Goal: Task Accomplishment & Management: Complete application form

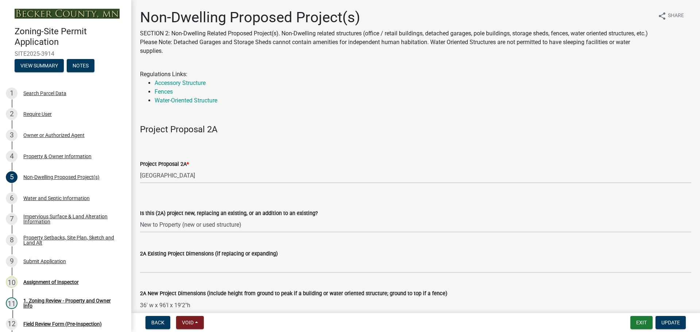
select select "6ced1b54-2913-4dbf-9776-23baa6524e46"
select select "3a2d96d3-fd69-4ed9-bae4-7a5aa03a7e58"
select select "258cbdbc-8629-455d-9fed-6a57bf82144e"
select select "a9a8393f-3c28-47b8-b6d9-84c94641c3fc"
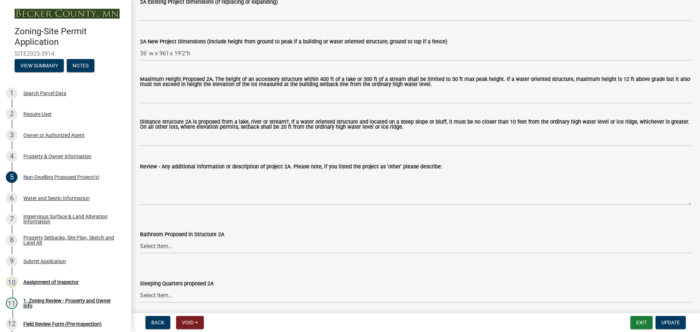
scroll to position [292, 0]
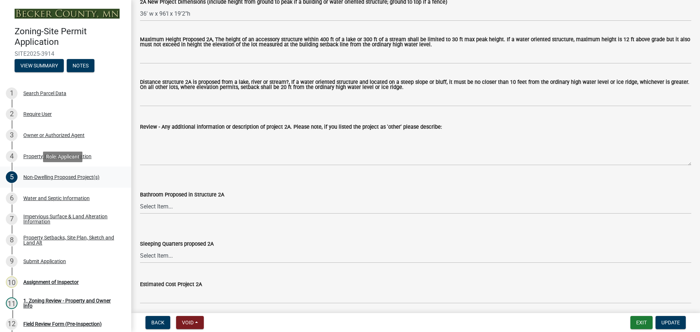
click at [74, 173] on div "5 Non-Dwelling Proposed Project(s)" at bounding box center [63, 177] width 114 height 12
click at [66, 175] on div "Non-Dwelling Proposed Project(s)" at bounding box center [61, 177] width 76 height 5
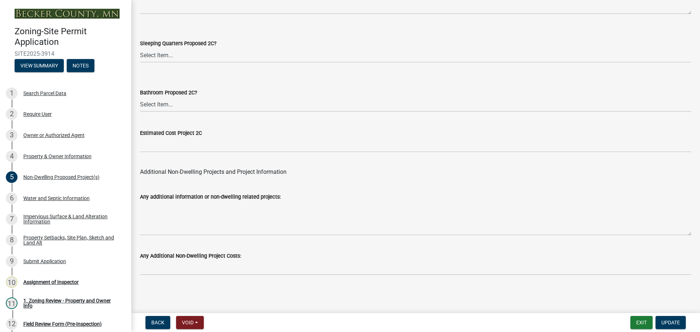
scroll to position [1172, 0]
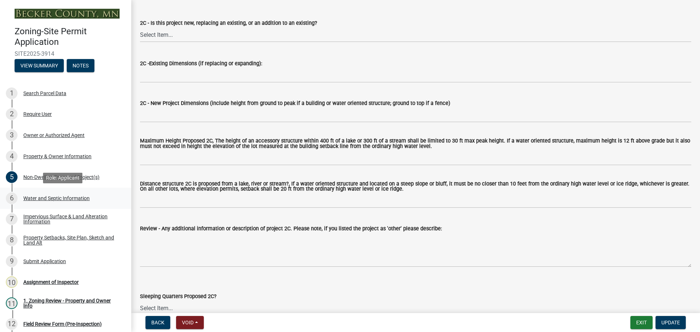
click at [82, 196] on div "Water and Septic Information" at bounding box center [56, 198] width 66 height 5
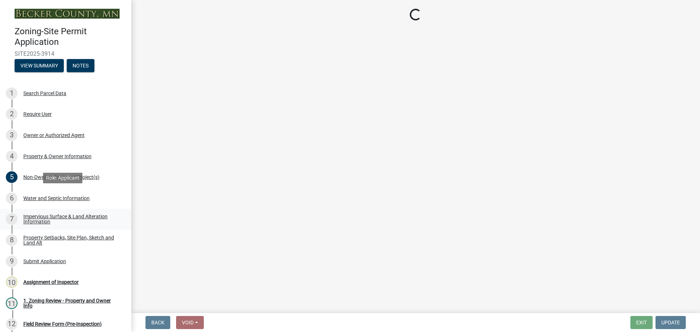
scroll to position [0, 0]
select select "36c179e4-d9bc-4e26-9fa7-a2562bd8114c"
select select "a01a1fb1-1490-43e2-af36-29ac4cf5629f"
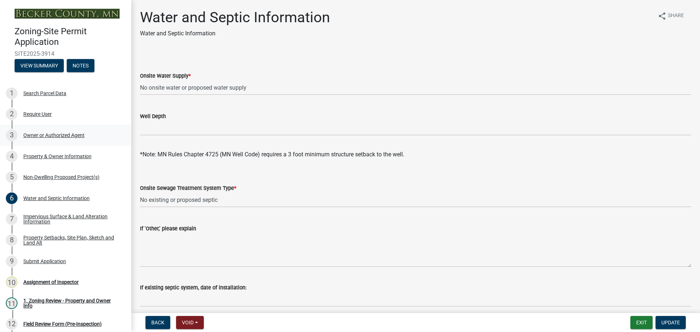
click at [47, 133] on div "Owner or Authorized Agent" at bounding box center [53, 135] width 61 height 5
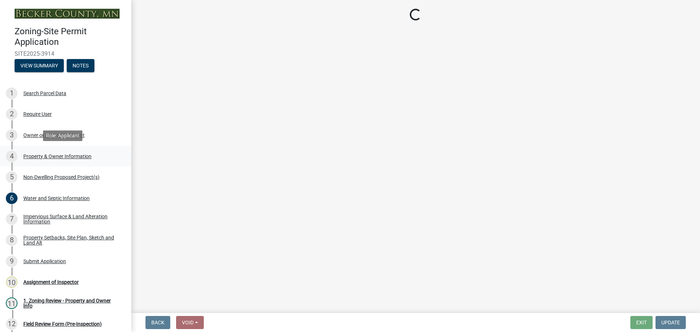
select select "3c674549-ed69-405f-b795-9fa3f7d47d9d"
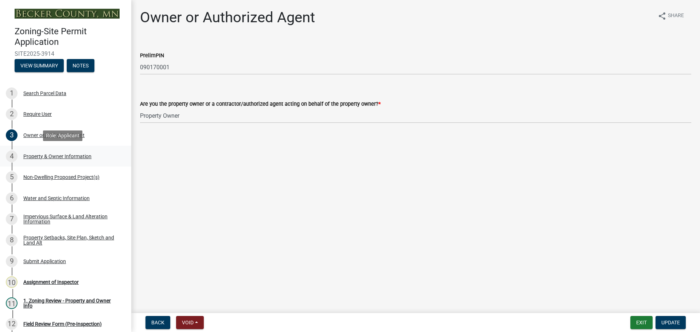
click at [71, 155] on div "Property & Owner Information" at bounding box center [57, 156] width 68 height 5
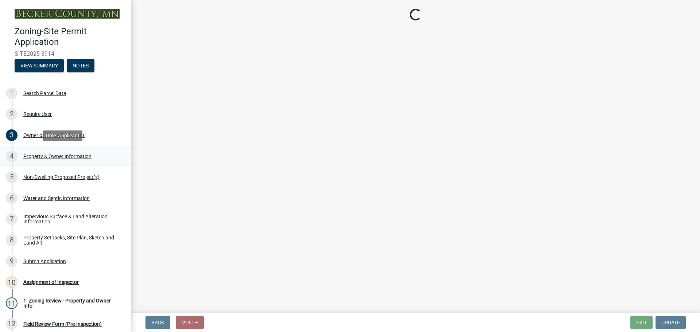
select select "37a6b696-2bb1-4628-b9df-90a5f23066e3"
select select "fcf6d223-6c57-4dc5-b63a-a94704169022"
select select "5a5634ed-f11e-4c7b-90e1-096e6cfd17b9"
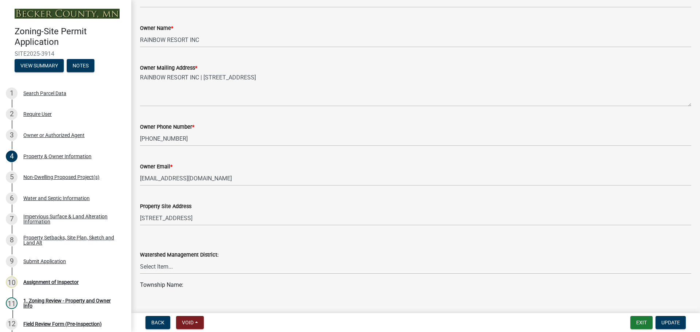
scroll to position [146, 0]
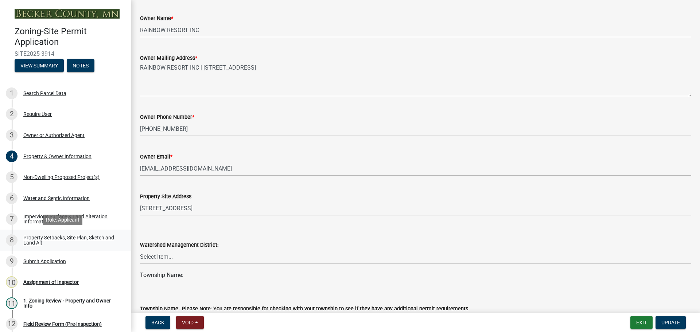
click at [52, 237] on div "Property Setbacks, Site Plan, Sketch and Land Alt" at bounding box center [71, 240] width 96 height 10
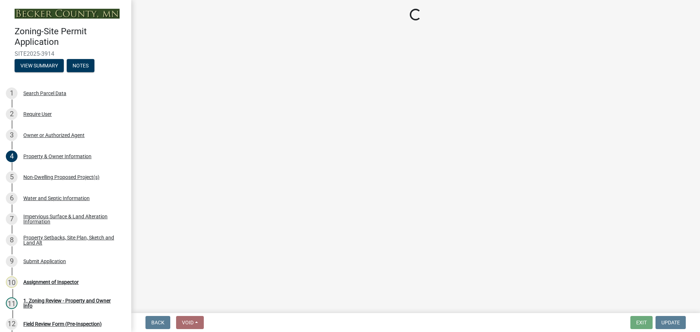
select select "bc359128-44fe-43a6-b559-d4174f4d38cf"
select select "fd58f24c-a096-4195-863e-b494ea1fd324"
select select "e8ab2dc3-aa3f-46f3-9b4a-37eb25ad84af"
select select "b98836ba-4715-455d-97ab-be9a9df498a8"
select select "c8b8ea71-7088-4e87-a493-7bc88cc2835b"
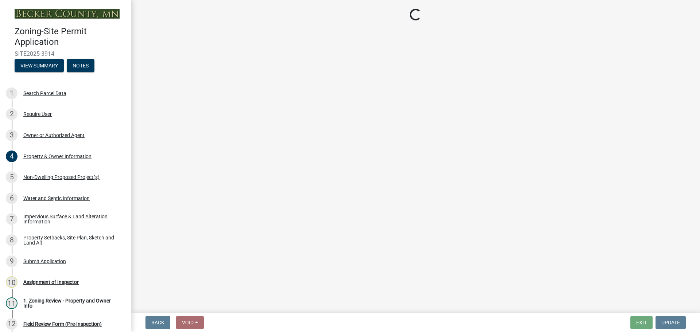
select select "d6c1d38b-8561-4345-845e-72dfbb0578a1"
select select "19d13e65-c93d-443e-910a-7a17299544cc"
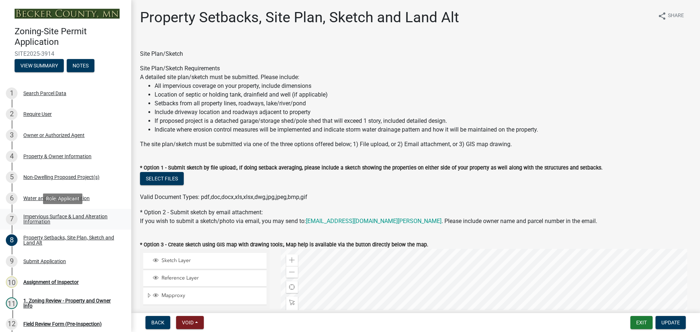
click at [70, 214] on div "Impervious Surface & Land Alteration Information" at bounding box center [71, 219] width 96 height 10
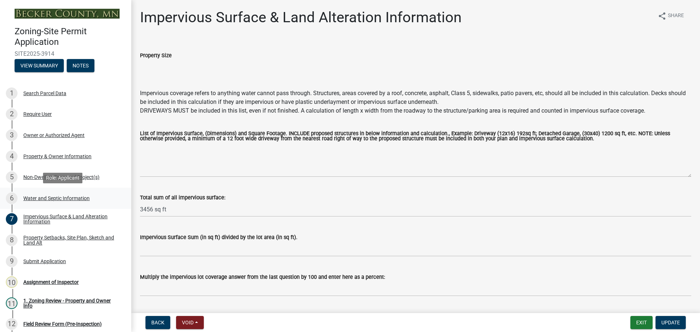
click at [59, 196] on div "Water and Septic Information" at bounding box center [56, 198] width 66 height 5
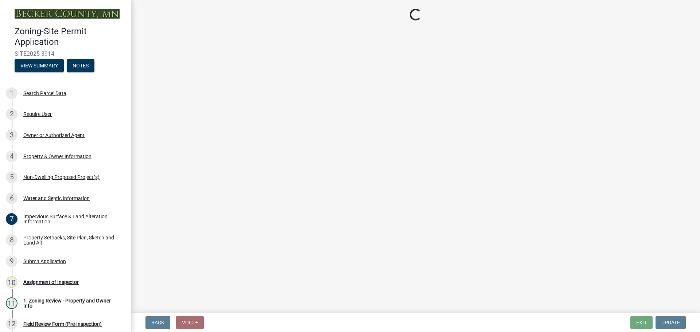
select select "36c179e4-d9bc-4e26-9fa7-a2562bd8114c"
select select "a01a1fb1-1490-43e2-af36-29ac4cf5629f"
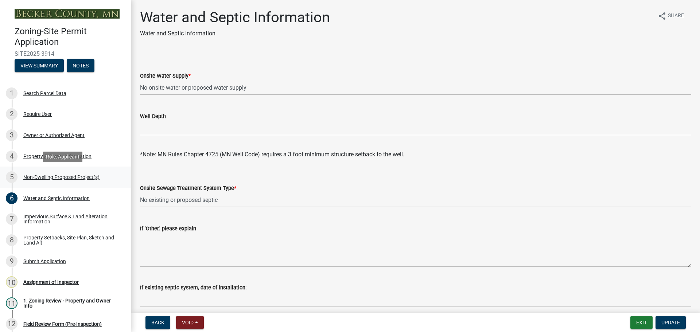
click at [53, 173] on div "5 Non-Dwelling Proposed Project(s)" at bounding box center [63, 177] width 114 height 12
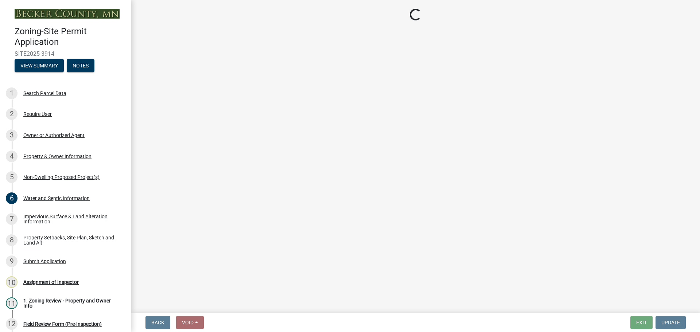
select select "6ced1b54-2913-4dbf-9776-23baa6524e46"
select select "3a2d96d3-fd69-4ed9-bae4-7a5aa03a7e58"
select select "258cbdbc-8629-455d-9fed-6a57bf82144e"
select select "a9a8393f-3c28-47b8-b6d9-84c94641c3fc"
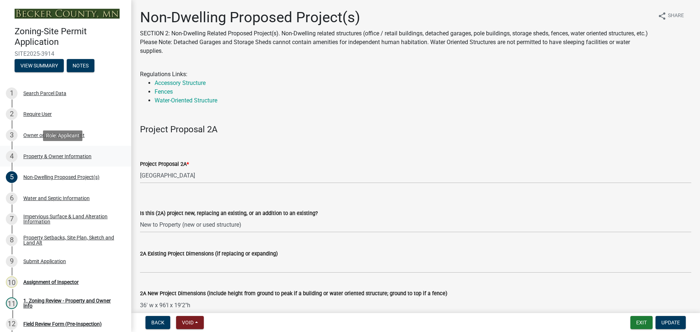
click at [56, 154] on div "Property & Owner Information" at bounding box center [57, 156] width 68 height 5
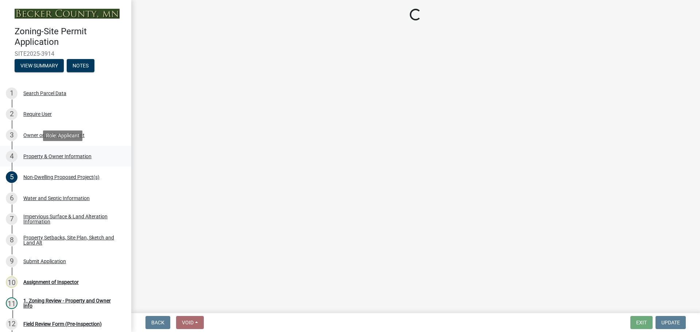
select select "37a6b696-2bb1-4628-b9df-90a5f23066e3"
select select "fcf6d223-6c57-4dc5-b63a-a94704169022"
select select "5a5634ed-f11e-4c7b-90e1-096e6cfd17b9"
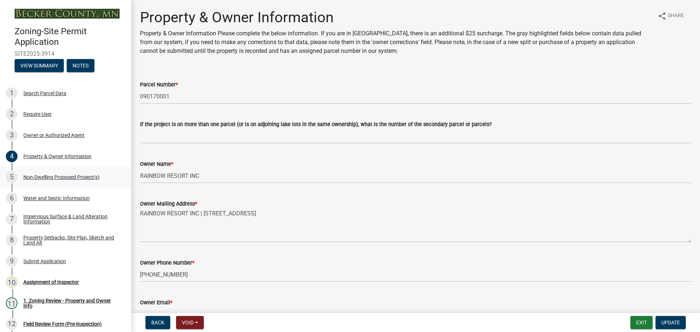
click at [50, 175] on div "Non-Dwelling Proposed Project(s)" at bounding box center [61, 177] width 76 height 5
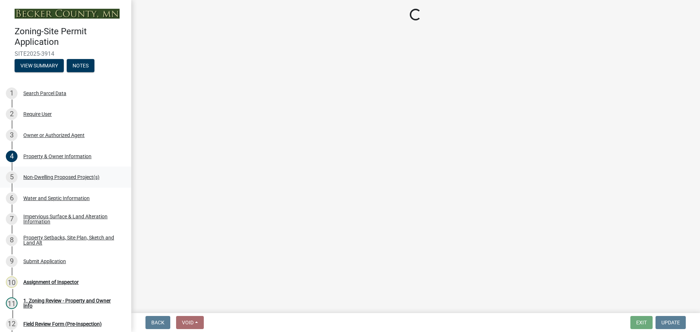
select select "6ced1b54-2913-4dbf-9776-23baa6524e46"
select select "3a2d96d3-fd69-4ed9-bae4-7a5aa03a7e58"
select select "258cbdbc-8629-455d-9fed-6a57bf82144e"
select select "a9a8393f-3c28-47b8-b6d9-84c94641c3fc"
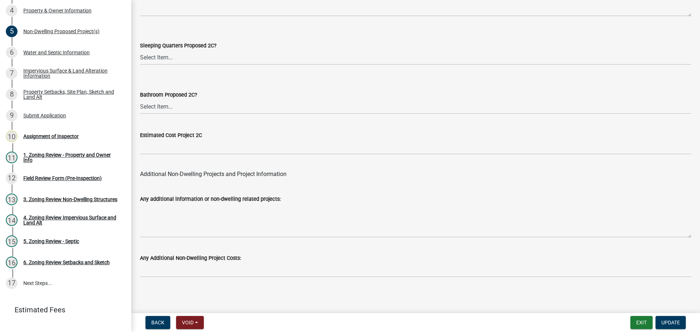
scroll to position [1427, 0]
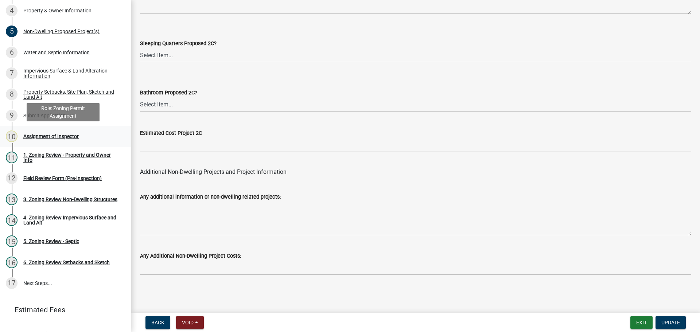
click at [47, 134] on div "Assignment of Inspector" at bounding box center [50, 136] width 55 height 5
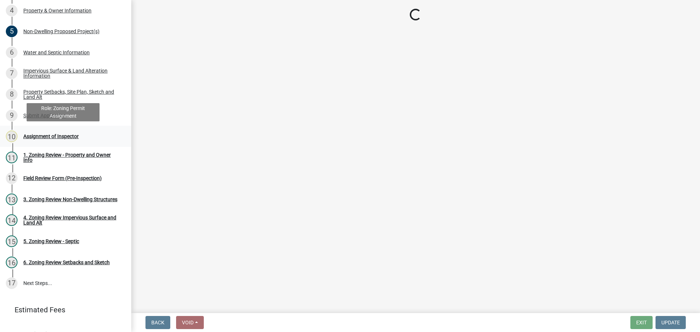
scroll to position [0, 0]
select select "ebd8400e-d8d5-49f8-911f-e671eb76408a"
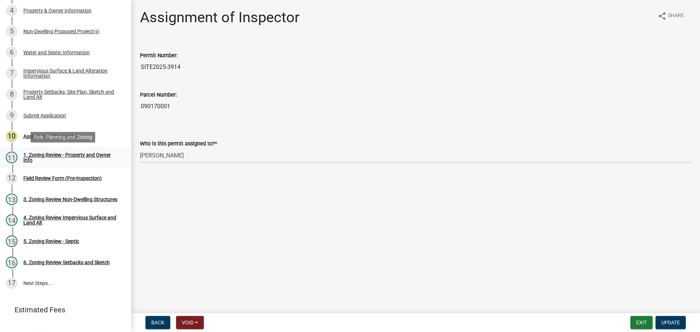
click at [54, 153] on div "1. Zoning Review - Property and Owner Info" at bounding box center [71, 157] width 96 height 10
click at [44, 153] on div "1. Zoning Review - Property and Owner Info" at bounding box center [71, 157] width 96 height 10
click at [672, 323] on span "Update" at bounding box center [670, 323] width 19 height 6
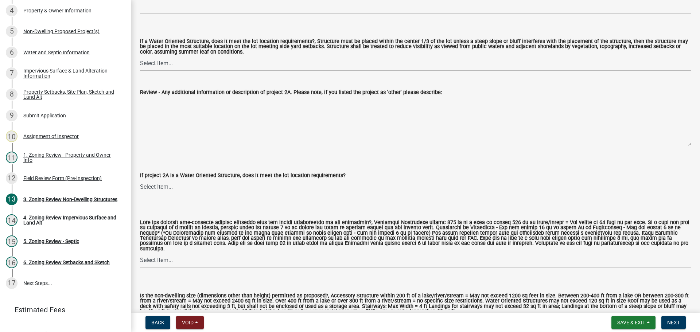
scroll to position [401, 0]
click at [167, 65] on select "Select Item... Not a Water Oriented Structure Yes No" at bounding box center [415, 63] width 551 height 15
click at [425, 156] on div "If project 2A is a Water Oriented Structure, does it meet the lot location requ…" at bounding box center [415, 173] width 551 height 43
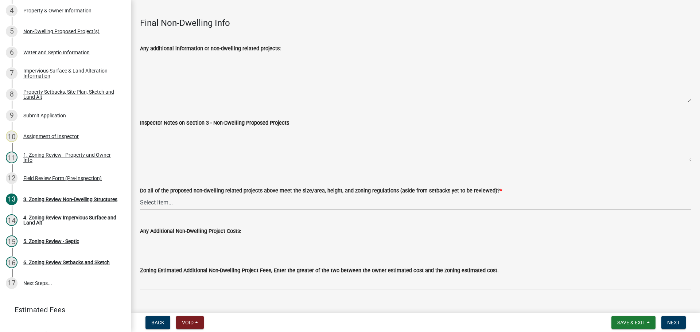
scroll to position [2349, 0]
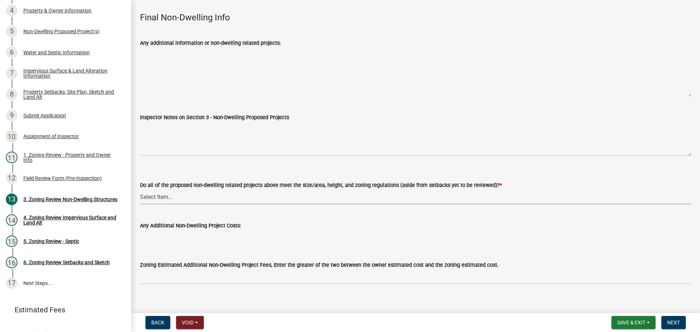
click at [160, 190] on select "Select Item... Yes No N/A" at bounding box center [415, 197] width 551 height 15
click at [140, 190] on select "Select Item... Yes No N/A" at bounding box center [415, 197] width 551 height 15
select select "70869821-7738-4560-8d2e-4f353ca78bb3"
click at [671, 318] on button "Next" at bounding box center [673, 322] width 24 height 13
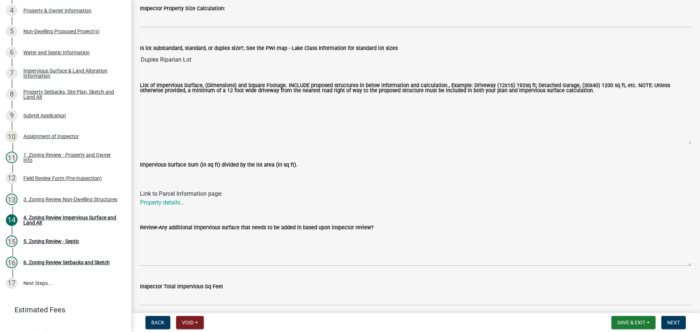
scroll to position [83, 0]
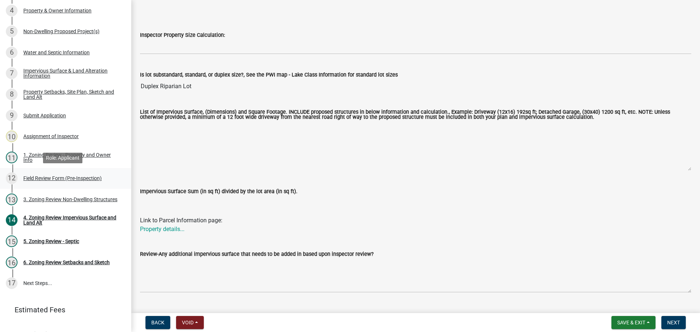
click at [54, 176] on div "Field Review Form (Pre-Inspection)" at bounding box center [62, 178] width 78 height 5
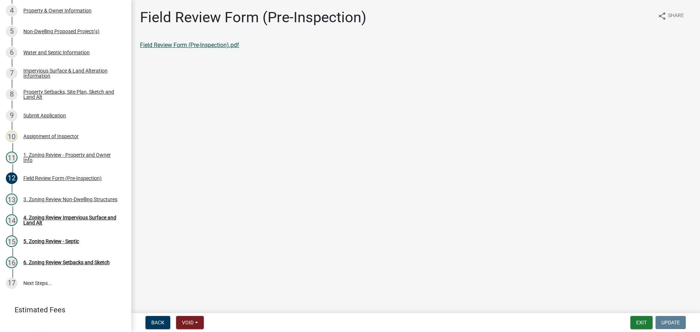
click at [153, 44] on link "Field Review Form (Pre-Inspection).pdf" at bounding box center [189, 45] width 99 height 7
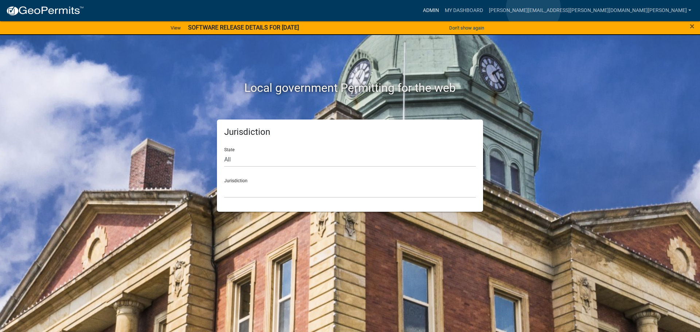
click at [442, 8] on link "Admin" at bounding box center [431, 11] width 22 height 14
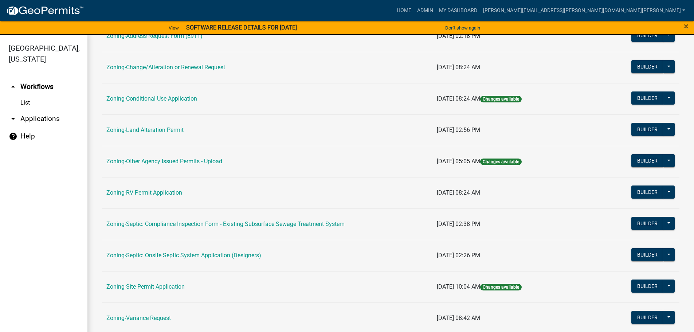
scroll to position [219, 0]
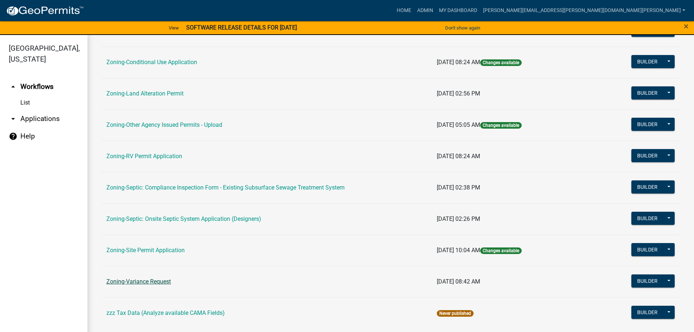
click at [157, 282] on link "Zoning-Variance Request" at bounding box center [138, 281] width 65 height 7
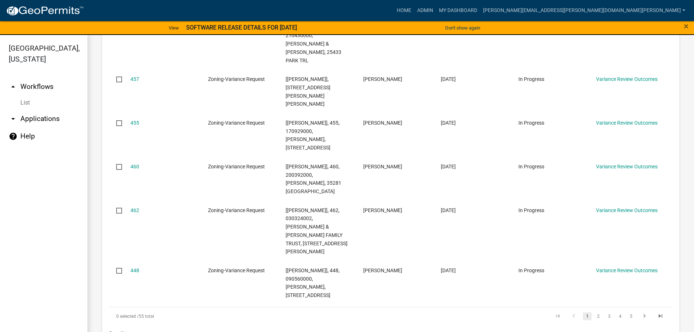
scroll to position [182, 0]
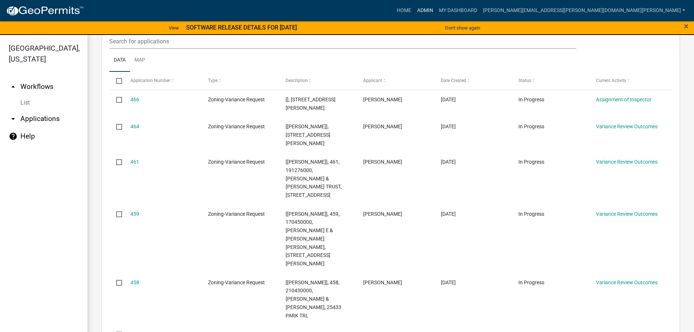
click at [436, 7] on link "Admin" at bounding box center [425, 11] width 22 height 14
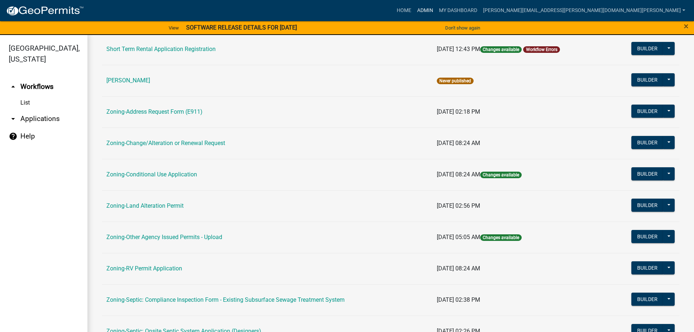
scroll to position [109, 0]
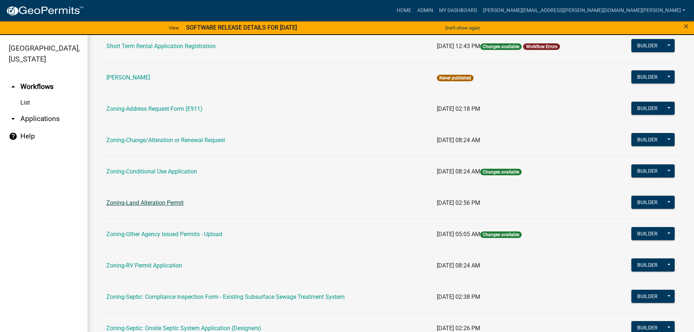
click at [168, 203] on link "Zoning-Land Alteration Permit" at bounding box center [144, 202] width 77 height 7
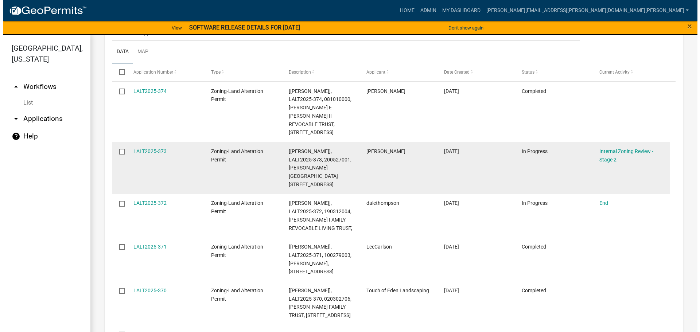
scroll to position [781, 0]
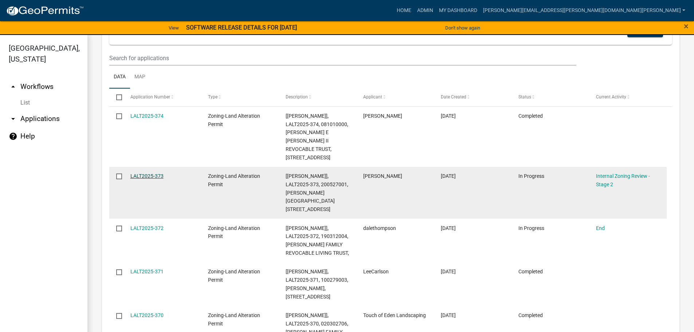
click at [149, 173] on link "LALT2025-373" at bounding box center [146, 176] width 33 height 6
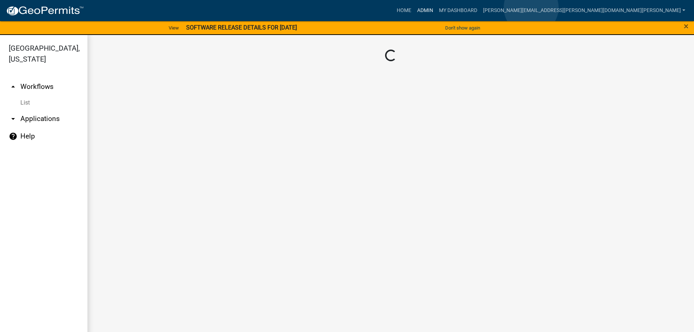
click at [436, 8] on link "Admin" at bounding box center [425, 11] width 22 height 14
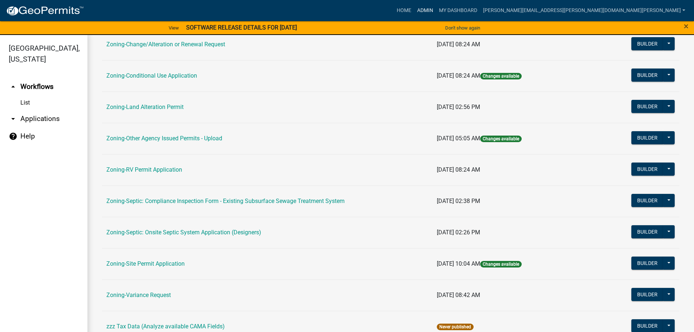
scroll to position [227, 0]
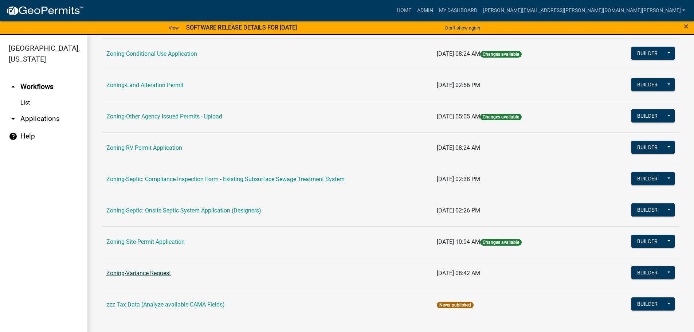
click at [139, 272] on link "Zoning-Variance Request" at bounding box center [138, 273] width 65 height 7
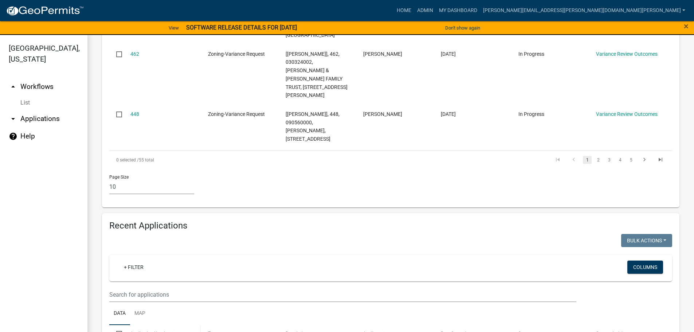
scroll to position [656, 0]
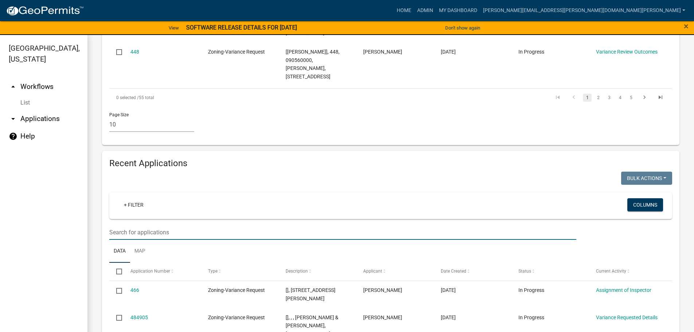
click at [144, 225] on input "text" at bounding box center [342, 232] width 467 height 15
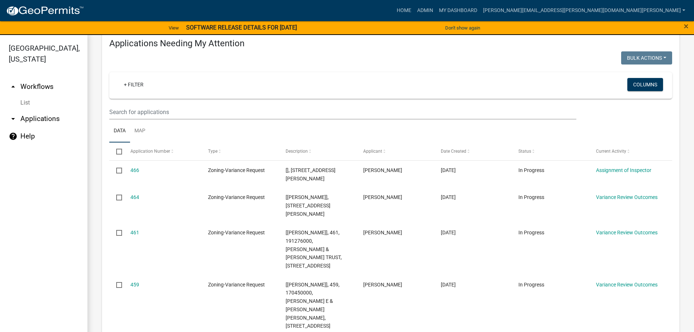
scroll to position [111, 0]
type input "373"
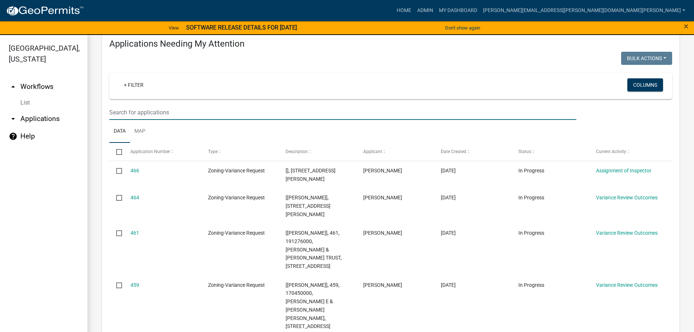
click at [159, 110] on input "text" at bounding box center [342, 112] width 467 height 15
type input "373"
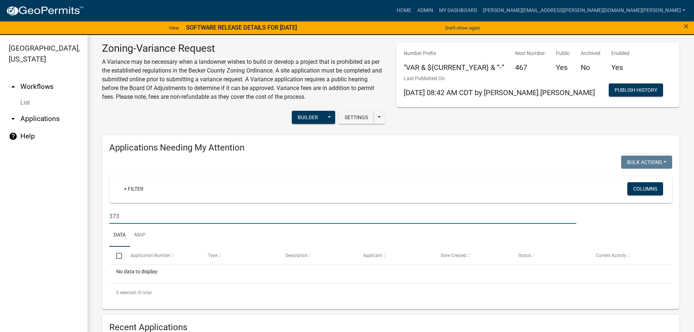
scroll to position [0, 0]
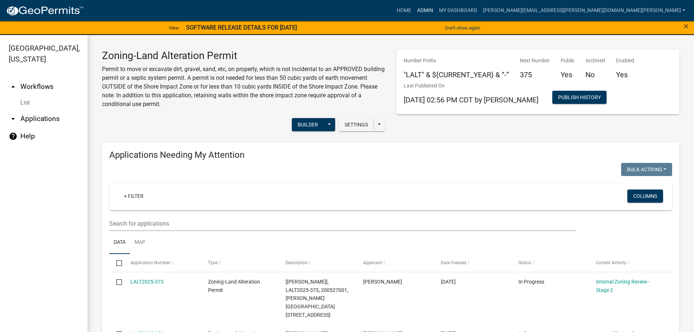
click at [436, 8] on link "Admin" at bounding box center [425, 11] width 22 height 14
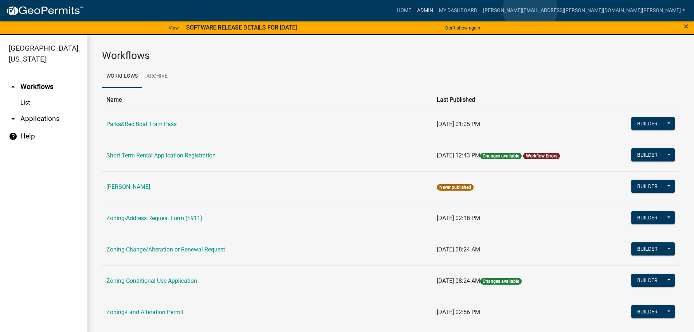
click at [436, 9] on link "Admin" at bounding box center [425, 11] width 22 height 14
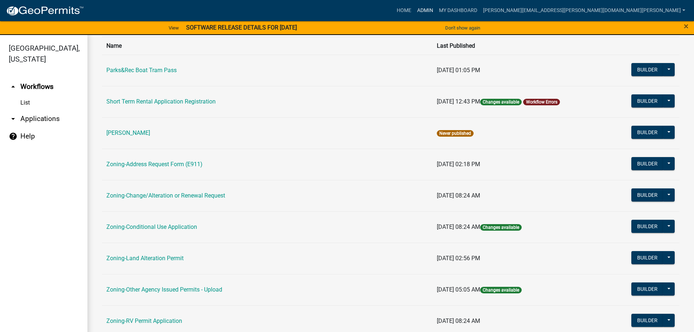
scroll to position [227, 0]
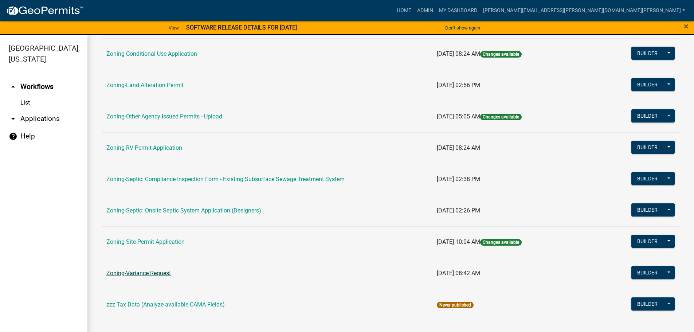
click at [150, 273] on link "Zoning-Variance Request" at bounding box center [138, 273] width 65 height 7
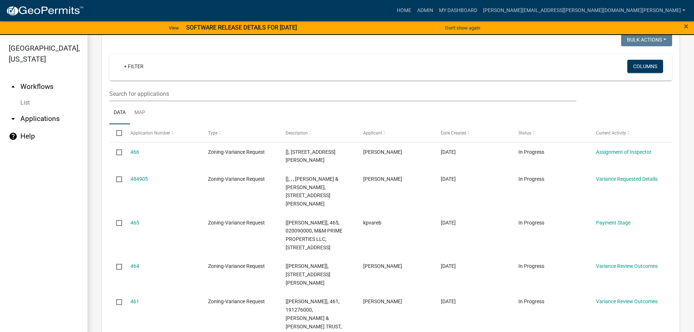
scroll to position [761, 0]
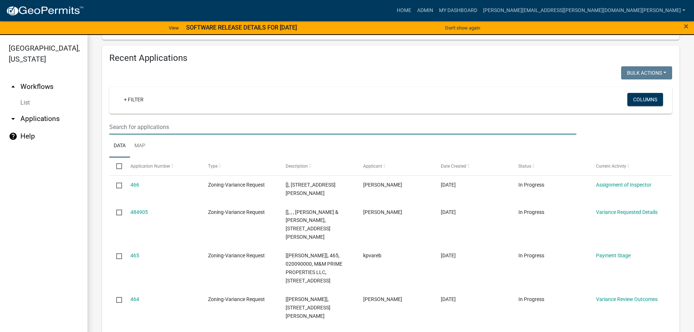
click at [186, 120] on input "text" at bounding box center [342, 127] width 467 height 15
type input "varg"
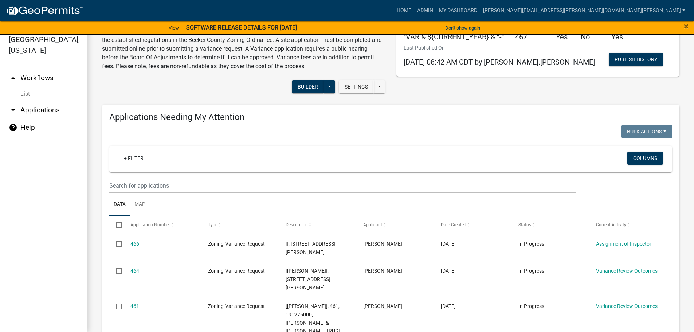
scroll to position [0, 0]
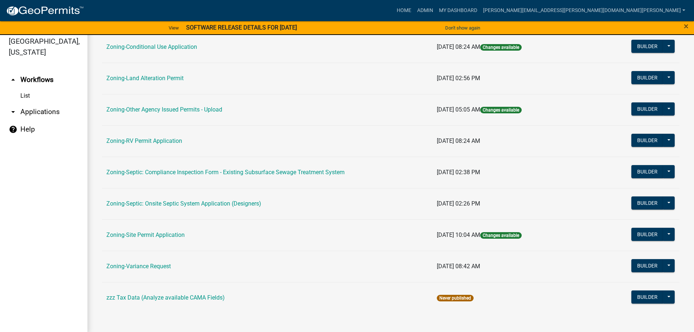
scroll to position [9, 0]
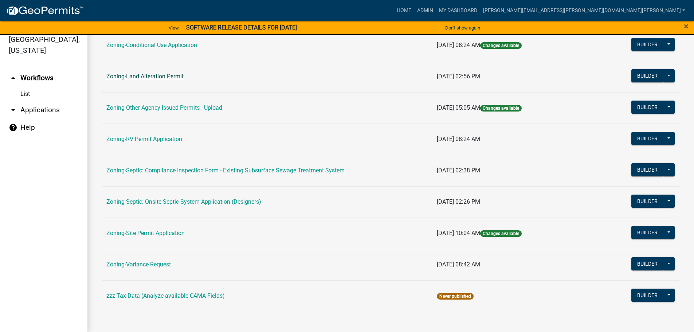
click at [175, 76] on link "Zoning-Land Alteration Permit" at bounding box center [144, 76] width 77 height 7
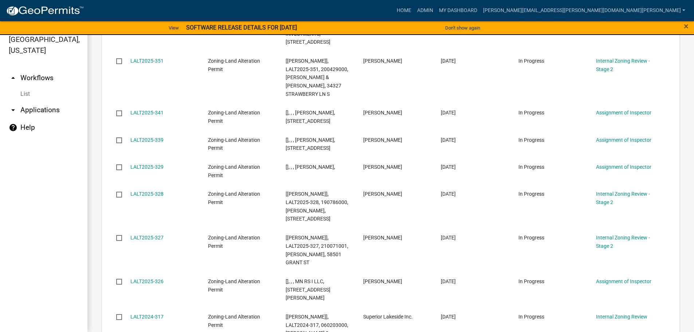
scroll to position [744, 0]
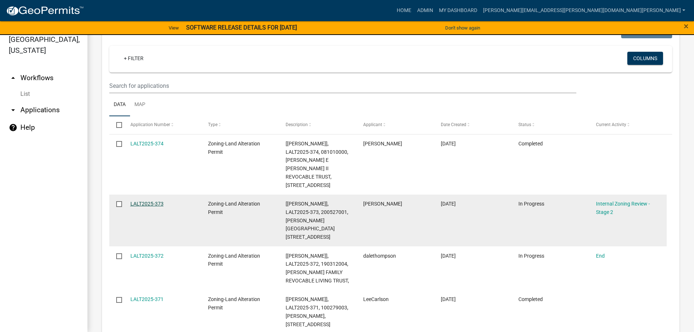
click at [151, 201] on link "LALT2025-373" at bounding box center [146, 204] width 33 height 6
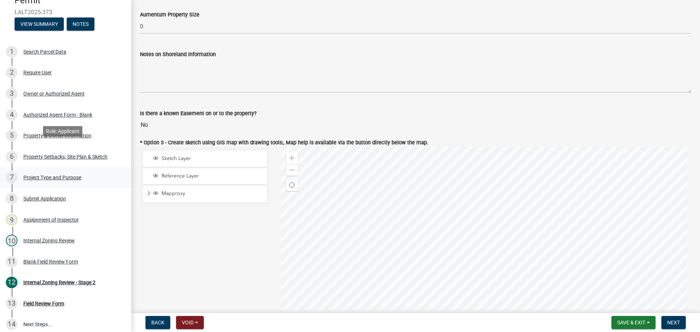
scroll to position [73, 0]
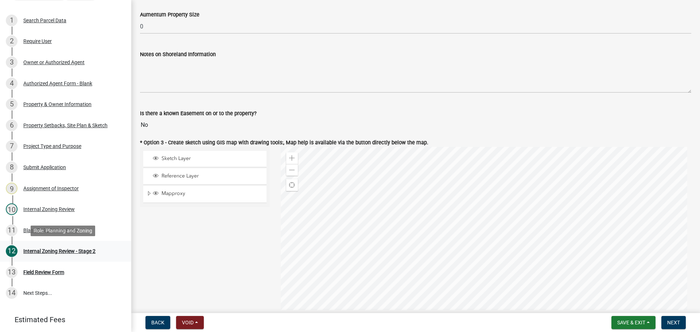
click at [82, 250] on div "Internal Zoning Review - Stage 2" at bounding box center [59, 251] width 72 height 5
click at [69, 250] on div "Internal Zoning Review - Stage 2" at bounding box center [59, 251] width 72 height 5
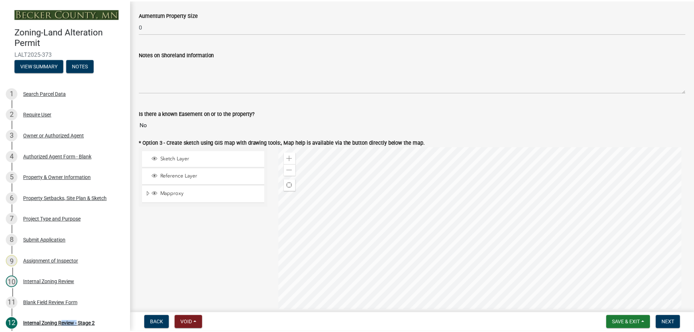
scroll to position [0, 0]
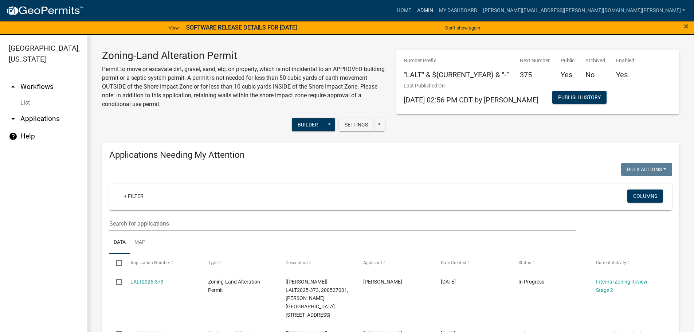
click at [436, 8] on link "Admin" at bounding box center [425, 11] width 22 height 14
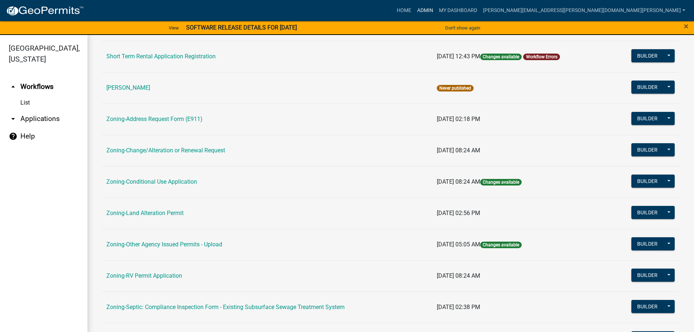
scroll to position [219, 0]
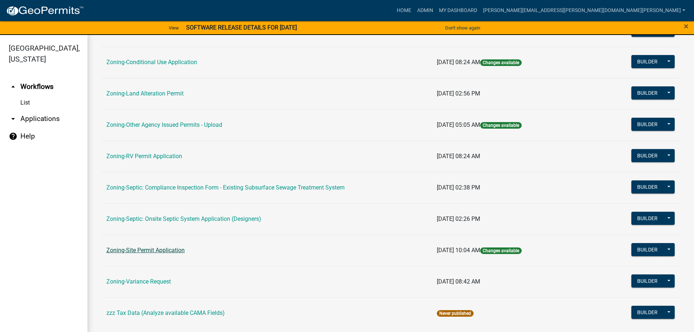
click at [153, 249] on link "Zoning-Site Permit Application" at bounding box center [145, 250] width 78 height 7
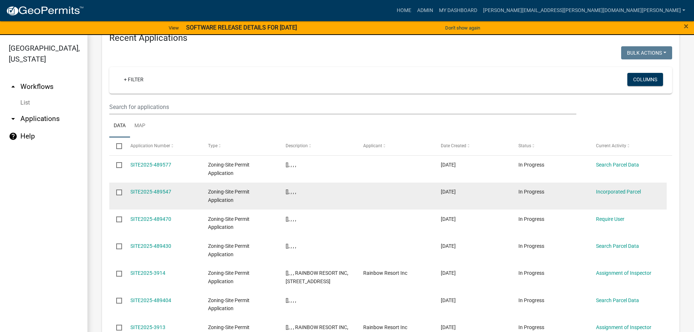
scroll to position [529, 0]
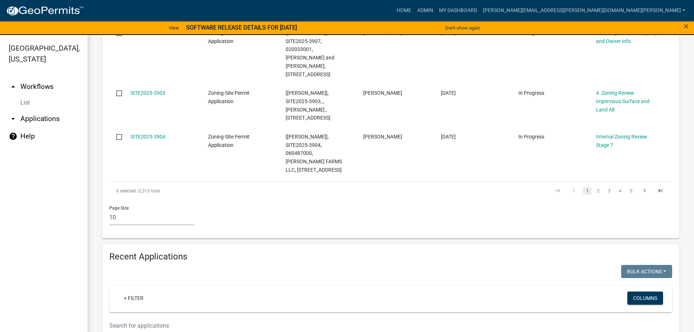
click at [186, 318] on input "text" at bounding box center [342, 325] width 467 height 15
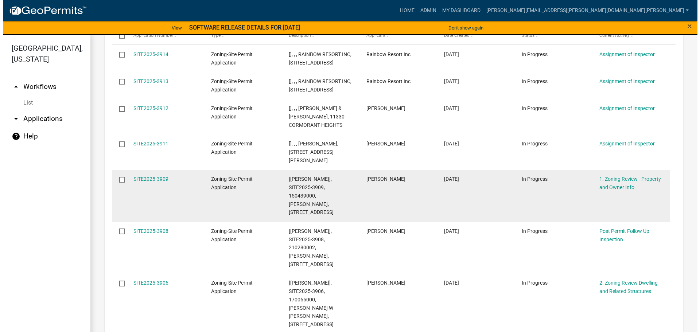
scroll to position [146, 0]
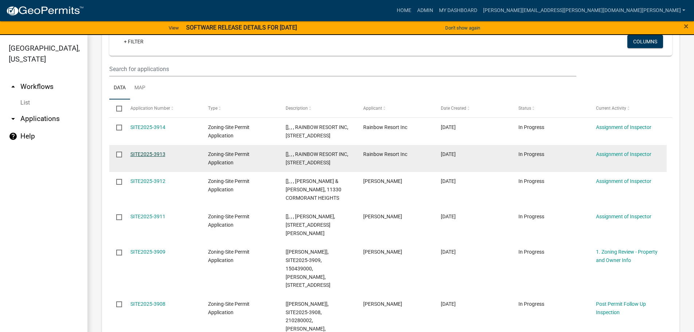
type input "3888"
click at [152, 152] on link "SITE2025-3913" at bounding box center [147, 154] width 35 height 6
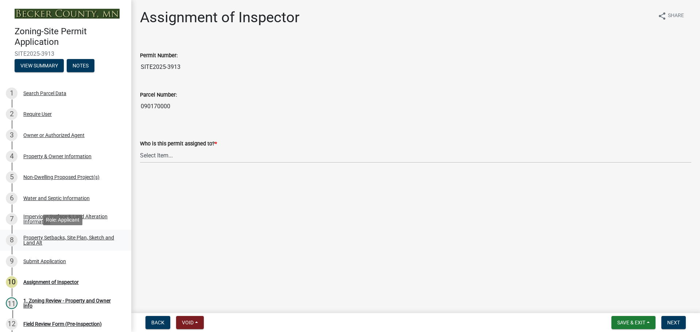
click at [58, 235] on div "Property Setbacks, Site Plan, Sketch and Land Alt" at bounding box center [71, 240] width 96 height 10
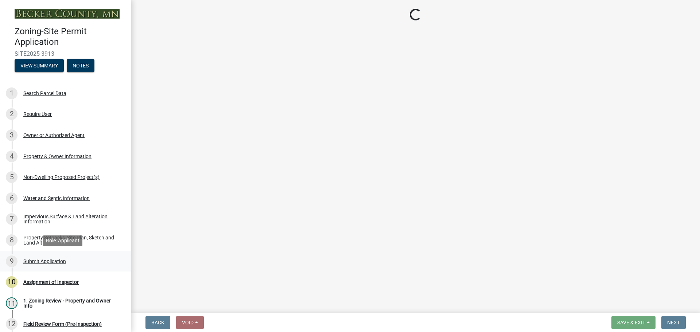
select select "7b13c63f-e699-4112-b373-98fbd28ec536"
select select "1cb4a7d0-de9c-4041-9dc4-13e70f4f4705"
select select "b56a4575-9846-47cf-8067-c59a4853da22"
select select "e8ab2dc3-aa3f-46f3-9b4a-37eb25ad84af"
select select "b98836ba-4715-455d-97ab-be9a9df498a8"
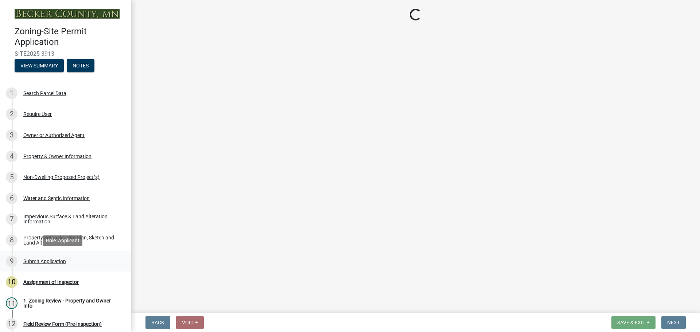
select select "c8b8ea71-7088-4e87-a493-7bc88cc2835b"
select select "d6c1d38b-8561-4345-845e-72dfbb0578a1"
select select "19d13e65-c93d-443e-910a-7a17299544cc"
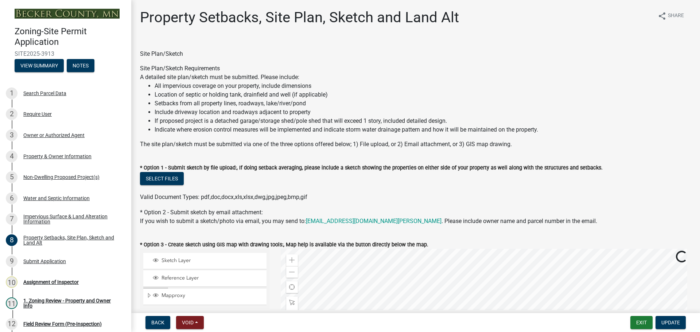
scroll to position [182, 0]
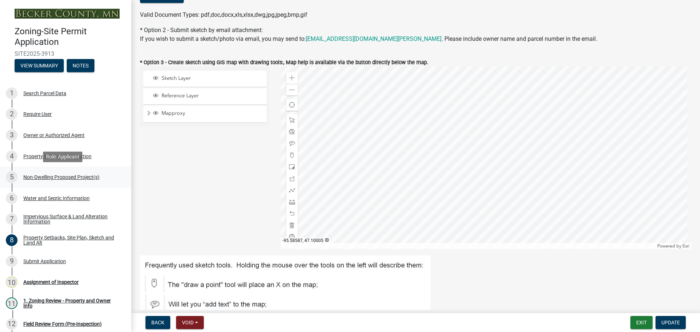
click at [79, 176] on div "Non-Dwelling Proposed Project(s)" at bounding box center [61, 177] width 76 height 5
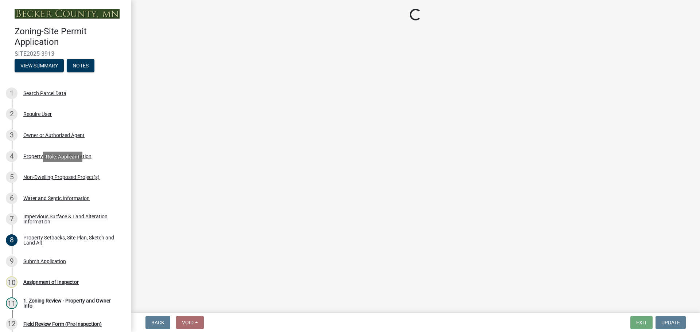
scroll to position [0, 0]
select select "45899473-49f8-456b-a472-3937cb76b7e8"
select select "daac2c89-d8a7-4f2a-84c0-01e0d14a9480"
select select "cf118f3b-6469-426f-b247-8aeebfb0198d"
select select "d5258256-81e9-4688-bc84-b01445ee29b6"
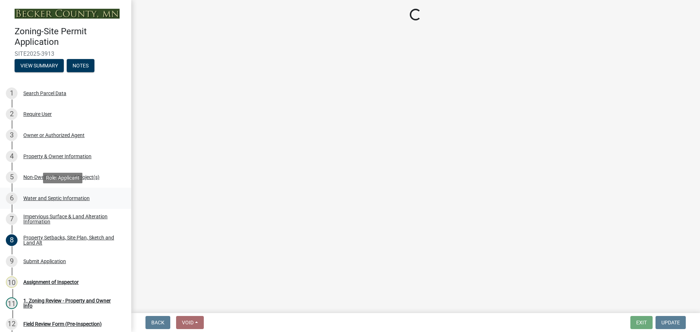
select select "258cbdbc-8629-455d-9fed-6a57bf82144e"
select select "a9a8393f-3c28-47b8-b6d9-84c94641c3fc"
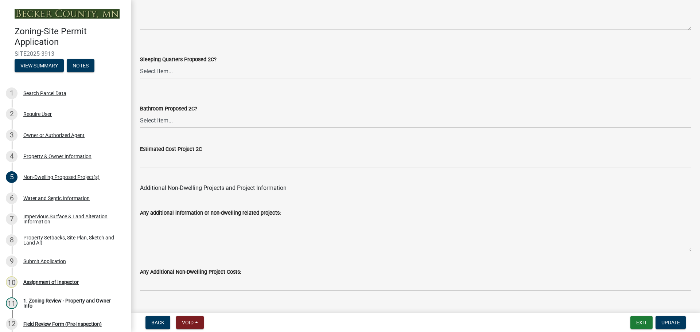
scroll to position [1427, 0]
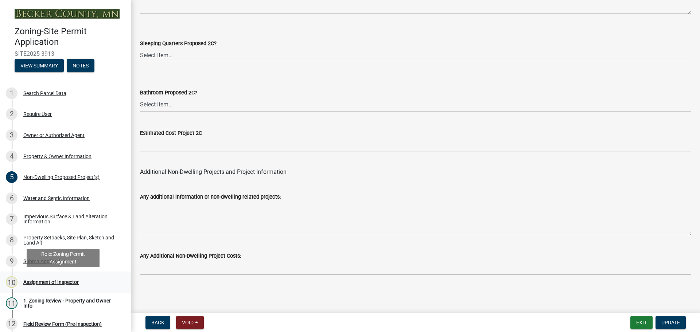
click at [59, 278] on div "10 Assignment of Inspector" at bounding box center [63, 282] width 114 height 12
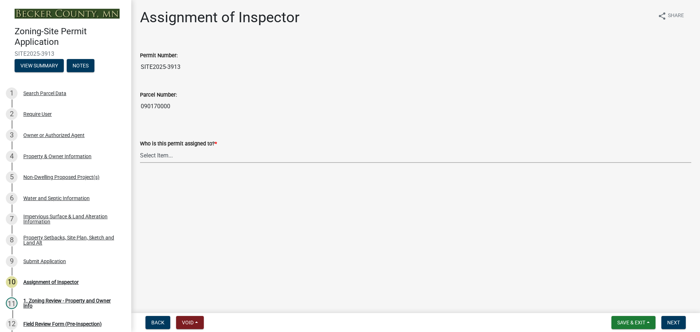
click at [165, 157] on select "Select Item... Jeff Rusness Kyle Vareberg Nicole Bradbury Susan Rockwell Tyler …" at bounding box center [415, 155] width 551 height 15
click at [140, 148] on select "Select Item... Jeff Rusness Kyle Vareberg Nicole Bradbury Susan Rockwell Tyler …" at bounding box center [415, 155] width 551 height 15
select select "ebd8400e-d8d5-49f8-911f-e671eb76408a"
click at [669, 317] on button "Next" at bounding box center [673, 322] width 24 height 13
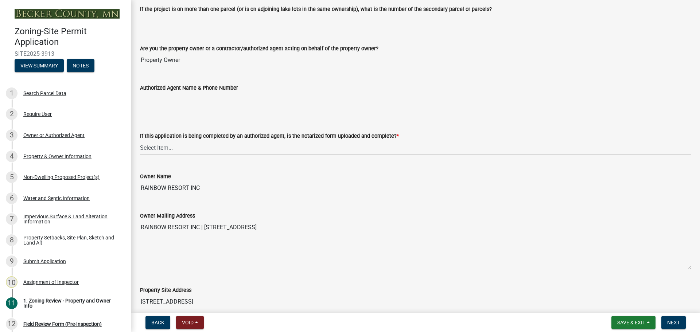
scroll to position [109, 0]
click at [167, 148] on select "Select Item... Yes No N/A" at bounding box center [415, 147] width 551 height 15
click at [140, 140] on select "Select Item... Yes No N/A" at bounding box center [415, 147] width 551 height 15
select select "b279cdb4-a9c7-4e65-a8bd-797316f5be14"
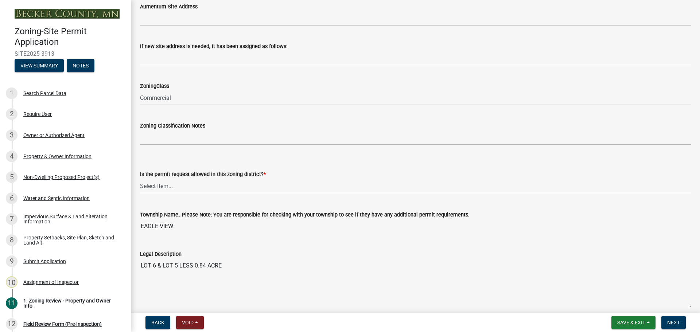
scroll to position [510, 0]
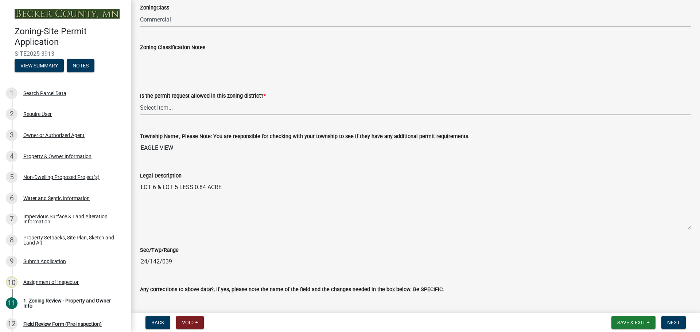
click at [158, 102] on select "Select Item... Yes No" at bounding box center [415, 107] width 551 height 15
click at [140, 100] on select "Select Item... Yes No" at bounding box center [415, 107] width 551 height 15
select select "b4f32c46-6248-4748-b47c-fa4933858724"
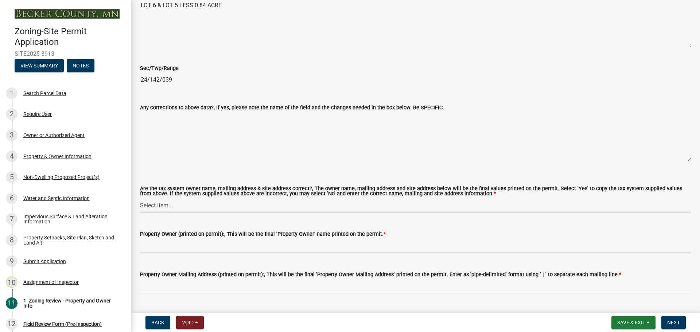
scroll to position [693, 0]
click at [152, 200] on select "Select Item... Yes No" at bounding box center [415, 205] width 551 height 15
click at [140, 198] on select "Select Item... Yes No" at bounding box center [415, 205] width 551 height 15
select select "ab6c2257-4786-48e5-86d0-1194833f57c8"
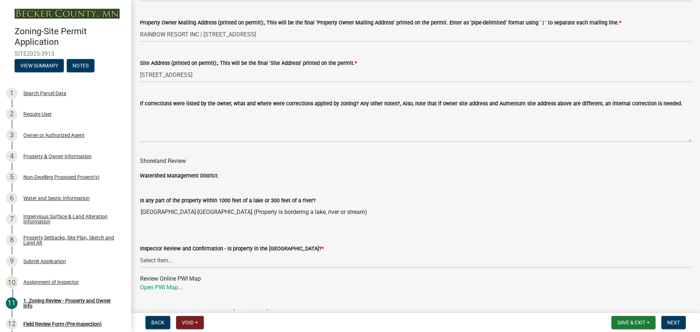
scroll to position [1021, 0]
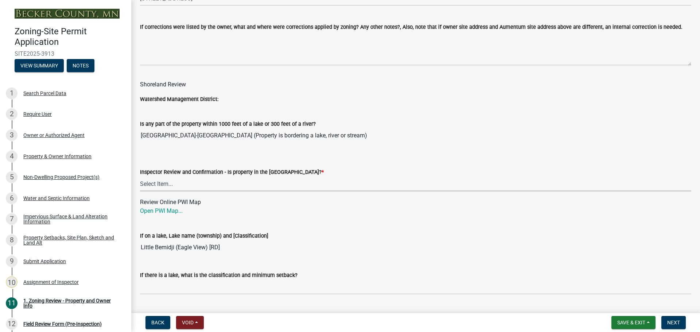
click at [167, 182] on select "Select Item... Within Shoreland District (SD) Not in Shoreland District (NOTSL)" at bounding box center [415, 183] width 551 height 15
click at [140, 177] on select "Select Item... Within Shoreland District (SD) Not in Shoreland District (NOTSL)" at bounding box center [415, 183] width 551 height 15
select select "de99b201-fb85-4000-88f5-6f49f4ff2101"
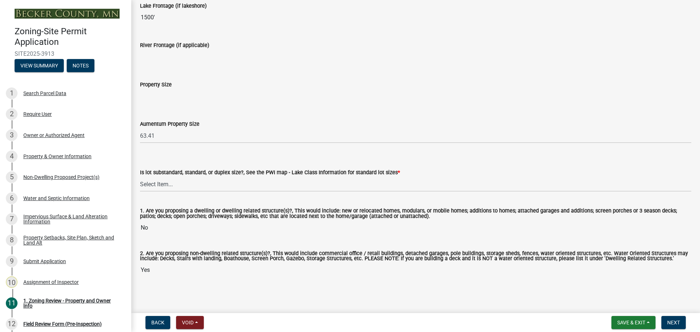
scroll to position [1490, 0]
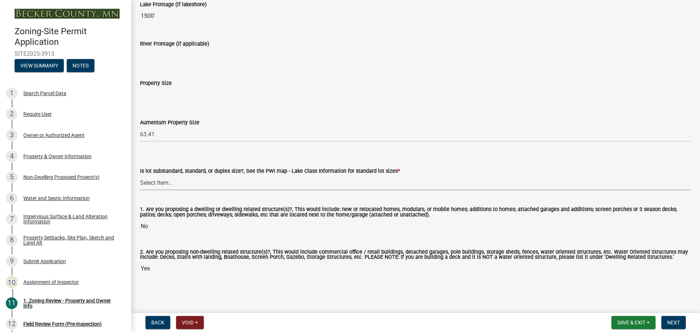
click at [153, 183] on select "Select Item... Non-Riparian and not back lot Substandard Non-Riparian Backlot S…" at bounding box center [415, 182] width 551 height 15
click at [140, 175] on select "Select Item... Non-Riparian and not back lot Substandard Non-Riparian Backlot S…" at bounding box center [415, 182] width 551 height 15
select select "99bff98b-7327-40b4-b380-5f892f0235ea"
click at [196, 265] on input "Yes" at bounding box center [415, 268] width 551 height 15
click at [674, 320] on span "Next" at bounding box center [673, 323] width 13 height 6
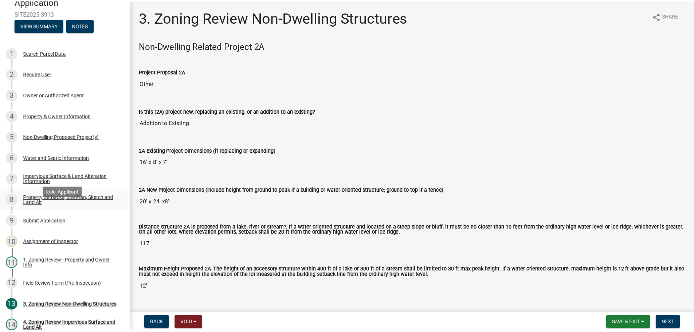
scroll to position [109, 0]
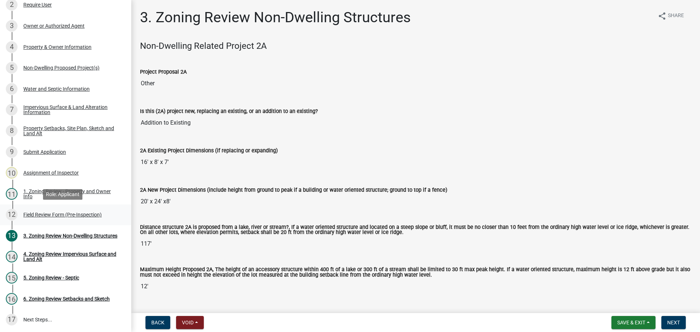
click at [59, 213] on div "Field Review Form (Pre-Inspection)" at bounding box center [62, 214] width 78 height 5
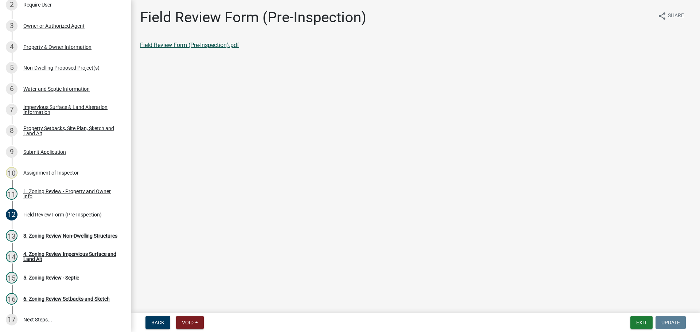
click at [186, 43] on link "Field Review Form (Pre-Inspection).pdf" at bounding box center [189, 45] width 99 height 7
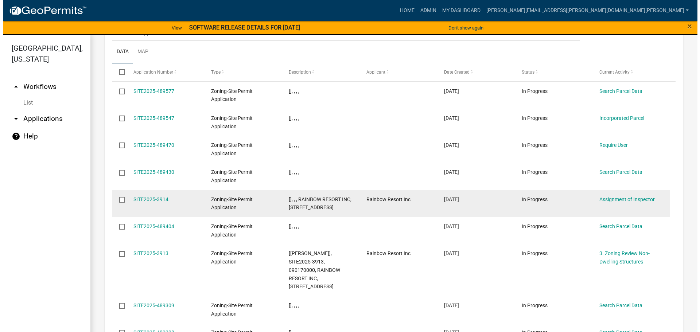
scroll to position [789, 0]
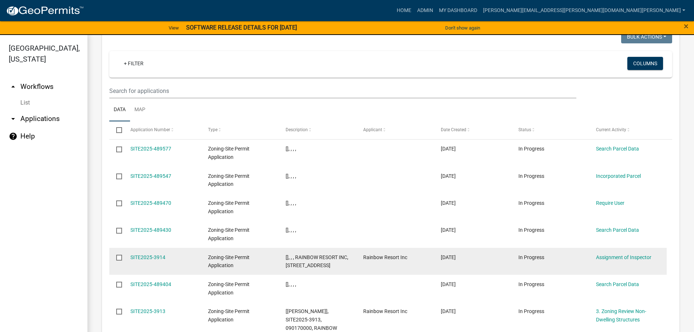
click at [157, 253] on div "SITE2025-3914" at bounding box center [162, 257] width 64 height 8
click at [161, 254] on link "SITE2025-3914" at bounding box center [147, 257] width 35 height 6
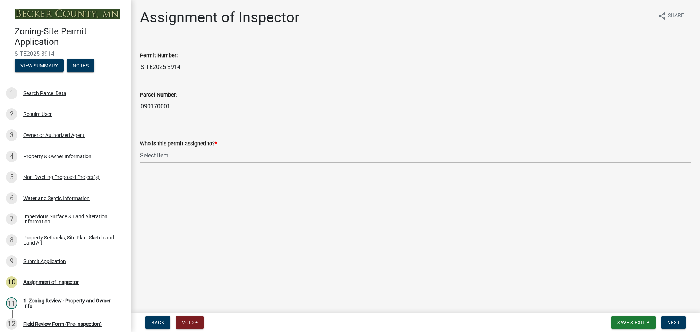
click at [153, 153] on select "Select Item... Jeff Rusness Kyle Vareberg Nicole Bradbury Susan Rockwell Tyler …" at bounding box center [415, 155] width 551 height 15
click at [140, 148] on select "Select Item... Jeff Rusness Kyle Vareberg Nicole Bradbury Susan Rockwell Tyler …" at bounding box center [415, 155] width 551 height 15
select select "ebd8400e-d8d5-49f8-911f-e671eb76408a"
click at [677, 320] on span "Next" at bounding box center [673, 323] width 13 height 6
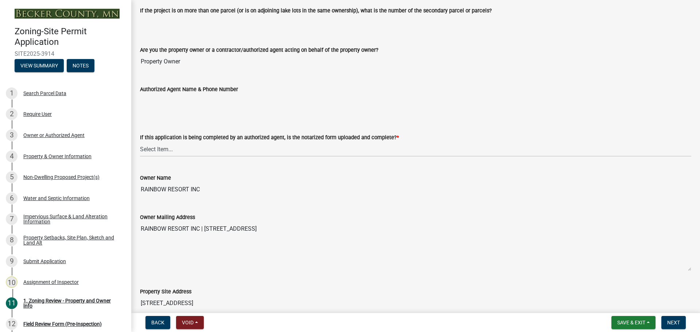
scroll to position [109, 0]
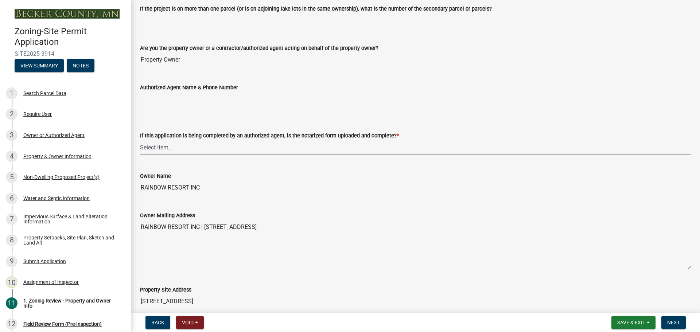
click at [160, 147] on select "Select Item... Yes No N/A" at bounding box center [415, 147] width 551 height 15
click at [140, 140] on select "Select Item... Yes No N/A" at bounding box center [415, 147] width 551 height 15
select select "b279cdb4-a9c7-4e65-a8bd-797316f5be14"
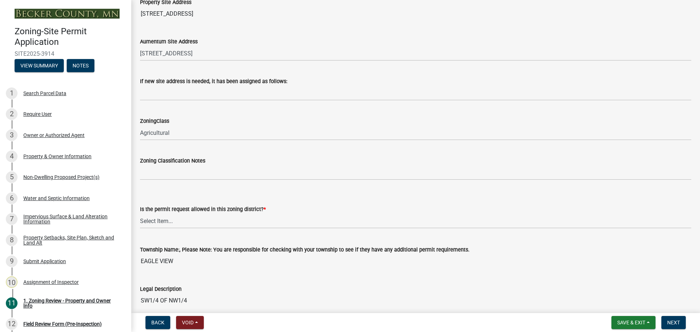
scroll to position [401, 0]
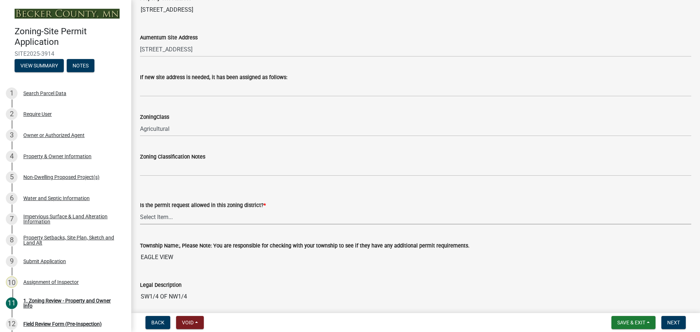
click at [168, 216] on select "Select Item... Yes No" at bounding box center [415, 217] width 551 height 15
click at [140, 210] on select "Select Item... Yes No" at bounding box center [415, 217] width 551 height 15
select select "b4f32c46-6248-4748-b47c-fa4933858724"
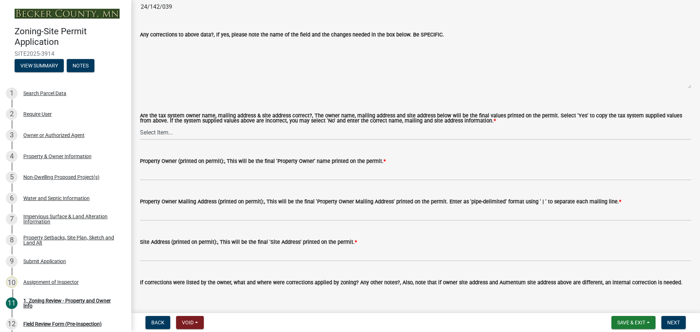
scroll to position [765, 0]
drag, startPoint x: 147, startPoint y: 132, endPoint x: 157, endPoint y: 139, distance: 13.1
click at [147, 132] on select "Select Item... Yes No" at bounding box center [415, 132] width 551 height 15
click at [140, 125] on select "Select Item... Yes No" at bounding box center [415, 132] width 551 height 15
select select "ab6c2257-4786-48e5-86d0-1194833f57c8"
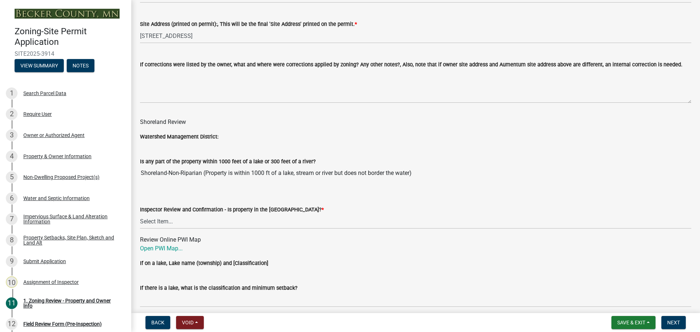
scroll to position [984, 0]
click at [156, 220] on select "Select Item... Within Shoreland District (SD) Not in Shoreland District (NOTSL)" at bounding box center [415, 220] width 551 height 15
click at [140, 213] on select "Select Item... Within Shoreland District (SD) Not in Shoreland District (NOTSL)" at bounding box center [415, 220] width 551 height 15
select select "de99b201-fb85-4000-88f5-6f49f4ff2101"
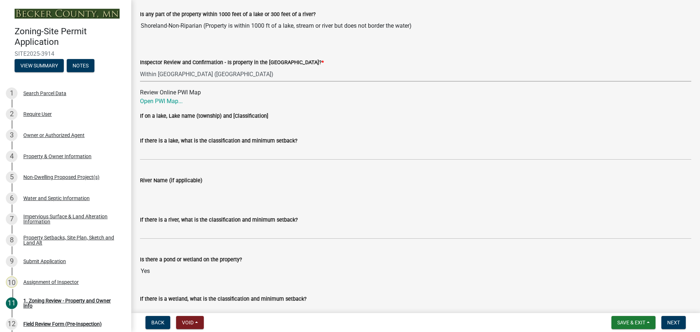
scroll to position [1130, 0]
click at [158, 101] on link "Open PWI Map..." at bounding box center [161, 101] width 43 height 7
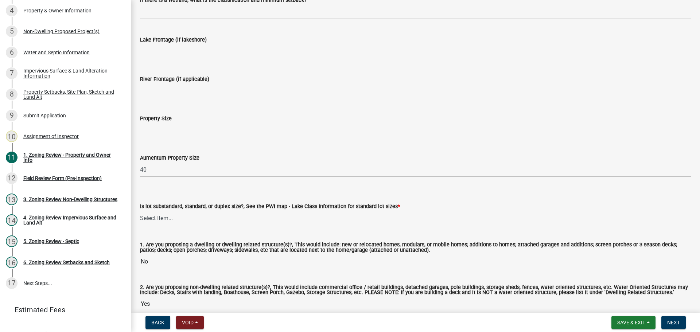
scroll to position [1466, 0]
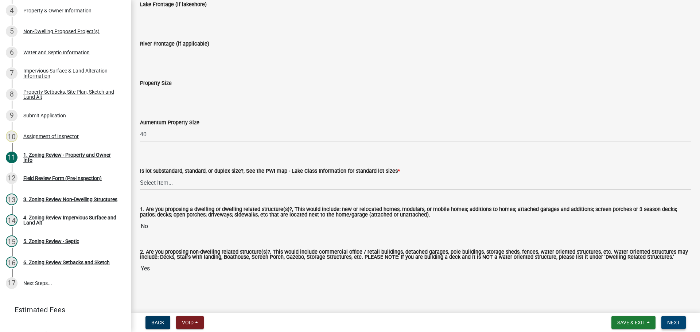
click at [675, 320] on span "Next" at bounding box center [673, 323] width 13 height 6
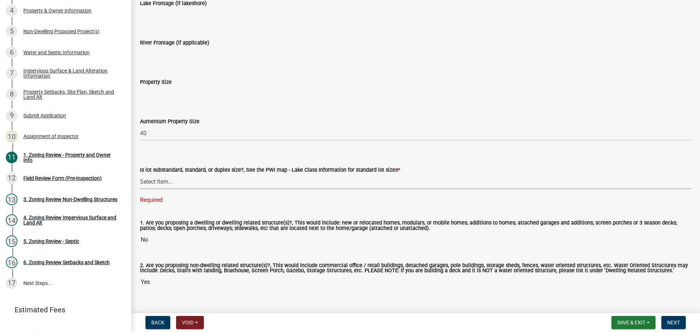
click at [158, 182] on select "Select Item... Non-Riparian and not back lot Substandard Non-Riparian Backlot S…" at bounding box center [415, 181] width 551 height 15
click at [140, 175] on select "Select Item... Non-Riparian and not back lot Substandard Non-Riparian Backlot S…" at bounding box center [415, 181] width 551 height 15
select select "99bff98b-7327-40b4-b380-5f892f0235ea"
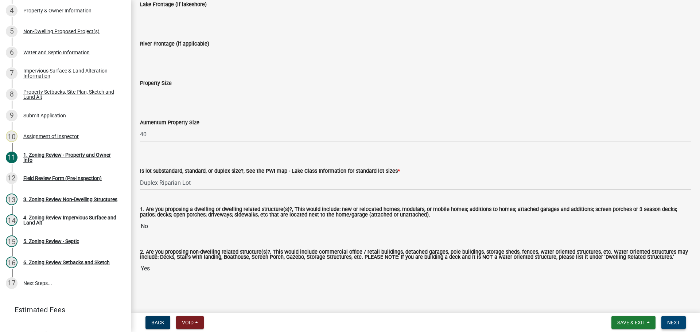
click at [680, 321] on span "Next" at bounding box center [673, 323] width 13 height 6
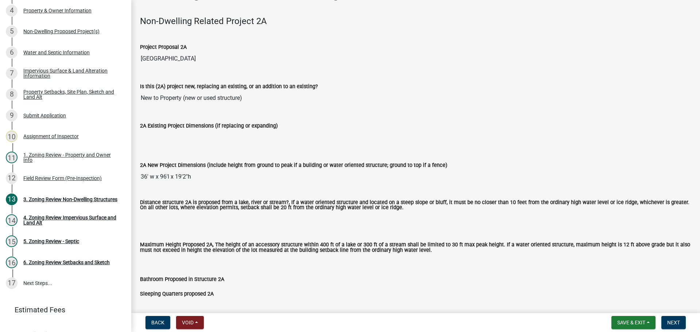
scroll to position [36, 0]
